Goal: Find contact information: Find contact information

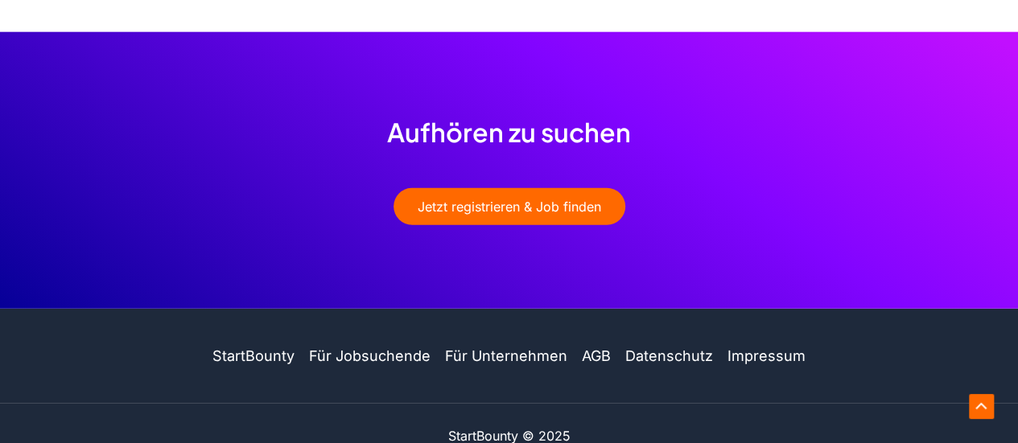
scroll to position [2036, 0]
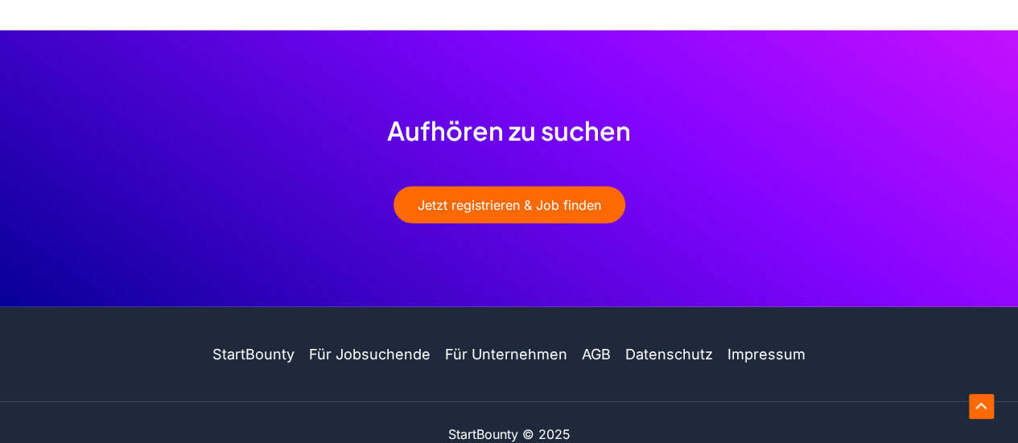
click at [734, 344] on link "Impressum" at bounding box center [762, 355] width 85 height 23
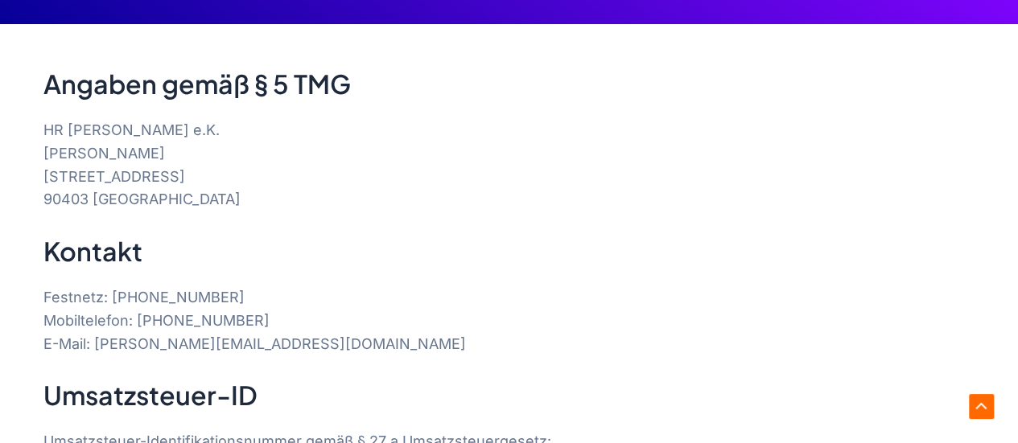
scroll to position [322, 0]
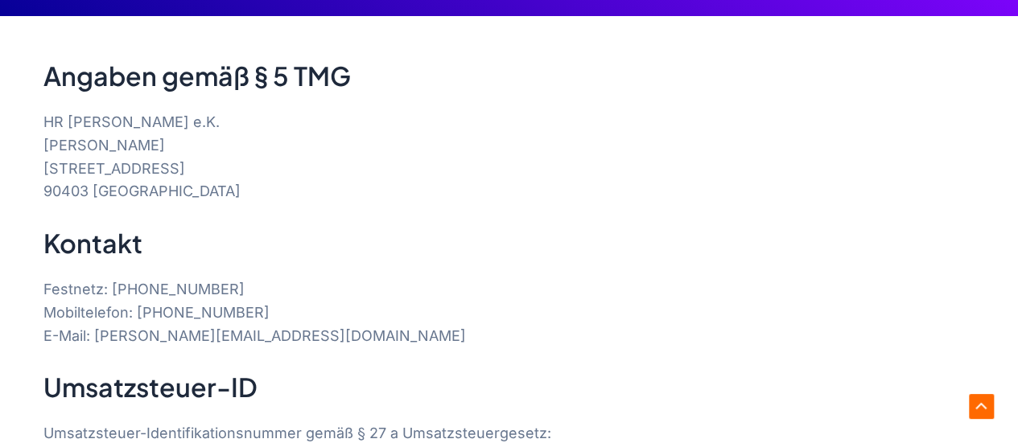
click at [163, 288] on p "Festnetz: +49 (0) 911 25394610 Mobiltelefon: +49 (0) 1520 2782970 E-Mail: t.rot…" at bounding box center [508, 312] width 931 height 69
copy p "1520 2782970"
drag, startPoint x: 185, startPoint y: 318, endPoint x: 306, endPoint y: 320, distance: 120.7
click at [306, 320] on p "Festnetz: +49 (0) 911 25394610 Mobiltelefon: +49 (0) 1520 2782970 E-Mail: t.rot…" at bounding box center [508, 312] width 931 height 69
